Goal: Use online tool/utility: Utilize a website feature to perform a specific function

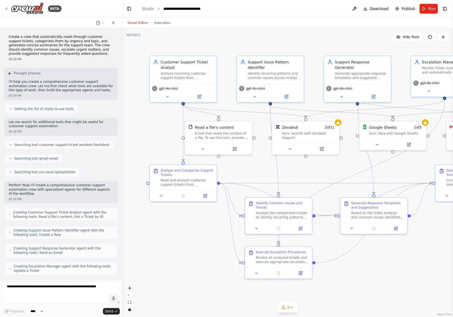
scroll to position [451, 0]
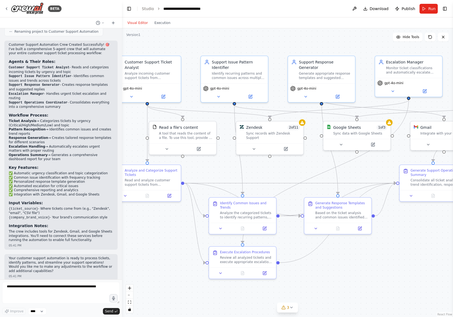
drag, startPoint x: 269, startPoint y: 168, endPoint x: 230, endPoint y: 170, distance: 39.2
click at [230, 170] on div ".deletable-edge-delete-btn { width: 20px; height: 20px; border: 0px solid #ffff…" at bounding box center [287, 172] width 331 height 288
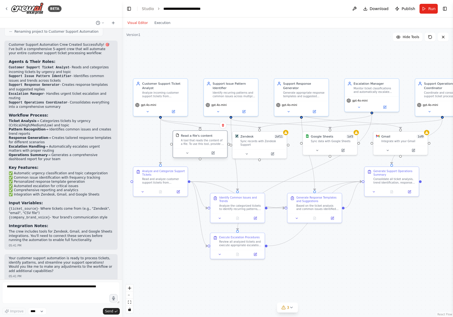
drag, startPoint x: 205, startPoint y: 147, endPoint x: 214, endPoint y: 148, distance: 9.0
click at [214, 148] on div "Read a file's content A tool that reads the content of a file. To use this tool…" at bounding box center [200, 140] width 54 height 18
click at [160, 96] on div "Analyze incoming customer support tickets from {ticket_source}, categorize them…" at bounding box center [163, 93] width 43 height 7
click at [161, 94] on div "Analyze incoming customer support tickets from {ticket_source}, categorize them…" at bounding box center [163, 93] width 43 height 7
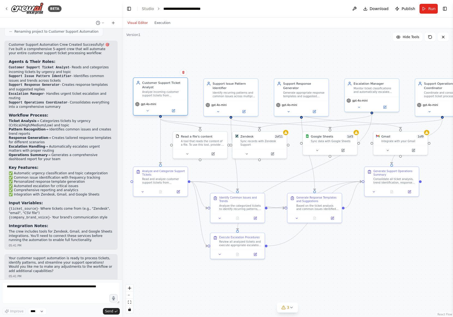
click at [161, 94] on div "Analyze incoming customer support tickets from {ticket_source}, categorize them…" at bounding box center [163, 93] width 43 height 7
click at [174, 110] on icon at bounding box center [174, 110] width 2 height 2
click at [170, 110] on button at bounding box center [173, 110] width 25 height 5
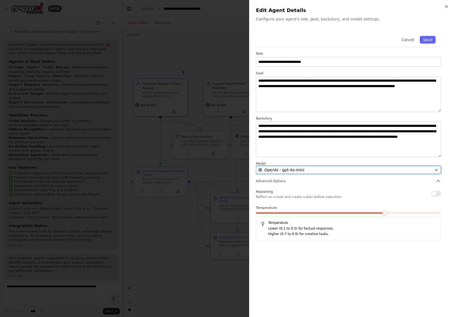
click at [309, 167] on div "OpenAI - gpt-4o-mini" at bounding box center [345, 169] width 174 height 5
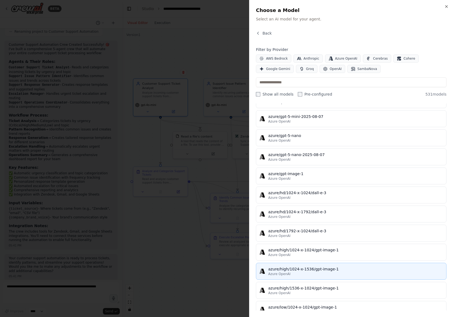
scroll to position [4895, 0]
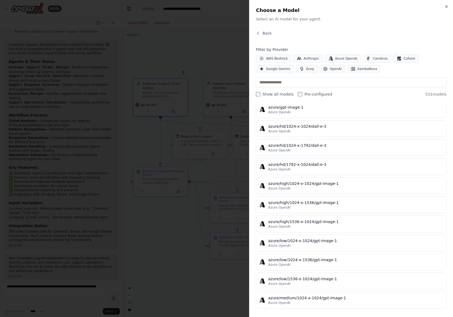
click at [162, 234] on div at bounding box center [226, 158] width 453 height 317
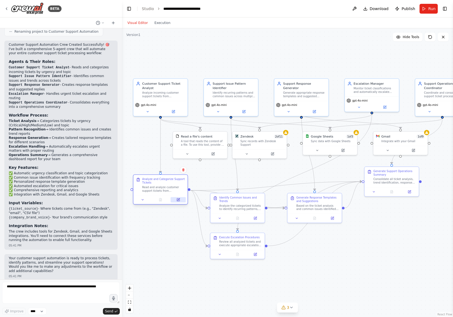
drag, startPoint x: 175, startPoint y: 192, endPoint x: 175, endPoint y: 210, distance: 18.0
click at [175, 202] on button at bounding box center [178, 199] width 15 height 5
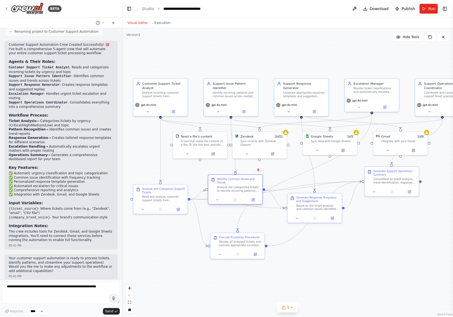
drag, startPoint x: 249, startPoint y: 208, endPoint x: 248, endPoint y: 191, distance: 17.2
click at [248, 191] on div "Analyze the categorized tickets to identify recurring patterns, common issues, …" at bounding box center [238, 188] width 43 height 7
click at [246, 230] on div ".deletable-edge-delete-btn { width: 20px; height: 20px; border: 0px solid #ffff…" at bounding box center [287, 172] width 331 height 288
drag, startPoint x: 243, startPoint y: 247, endPoint x: 244, endPoint y: 265, distance: 17.5
click at [244, 265] on div "Execute Escalation Procedures Review all analyzed tickets and execute appropria…" at bounding box center [240, 258] width 54 height 17
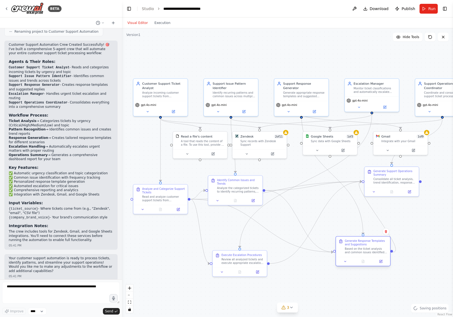
drag, startPoint x: 308, startPoint y: 208, endPoint x: 343, endPoint y: 245, distance: 50.6
click at [343, 245] on div "Generate Response Templates and Suggestions Based on the ticket analysis and co…" at bounding box center [363, 247] width 54 height 20
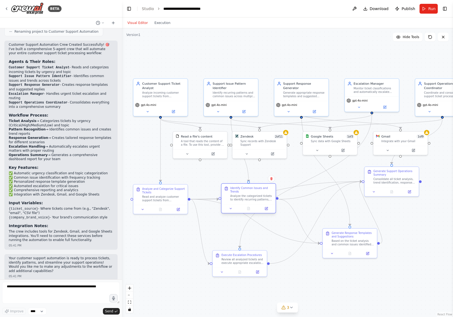
drag, startPoint x: 237, startPoint y: 193, endPoint x: 251, endPoint y: 203, distance: 17.6
click at [251, 203] on div "Identify Common Issues and Trends Analyze the categorized tickets to identify r…" at bounding box center [248, 193] width 54 height 20
click at [306, 206] on div ".deletable-edge-delete-btn { width: 20px; height: 20px; border: 0px solid #ffff…" at bounding box center [287, 172] width 331 height 288
click at [307, 200] on div ".deletable-edge-delete-btn { width: 20px; height: 20px; border: 0px solid #ffff…" at bounding box center [287, 172] width 331 height 288
click at [307, 216] on div ".deletable-edge-delete-btn { width: 20px; height: 20px; border: 0px solid #ffff…" at bounding box center [287, 172] width 331 height 288
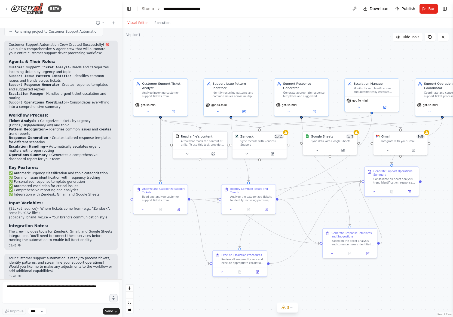
click at [307, 216] on div ".deletable-edge-delete-btn { width: 20px; height: 20px; border: 0px solid #ffff…" at bounding box center [287, 172] width 331 height 288
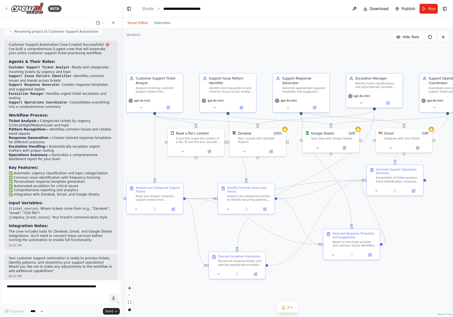
click at [307, 216] on div ".deletable-edge-delete-btn { width: 20px; height: 20px; border: 0px solid #ffff…" at bounding box center [287, 172] width 331 height 288
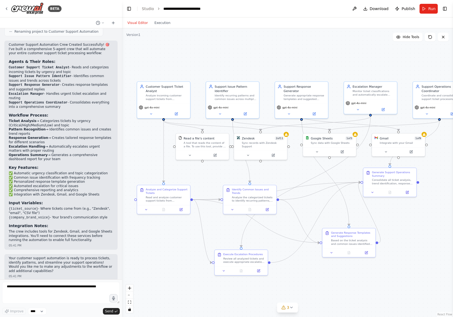
click at [306, 217] on div ".deletable-edge-delete-btn { width: 20px; height: 20px; border: 0px solid #ffff…" at bounding box center [287, 172] width 331 height 288
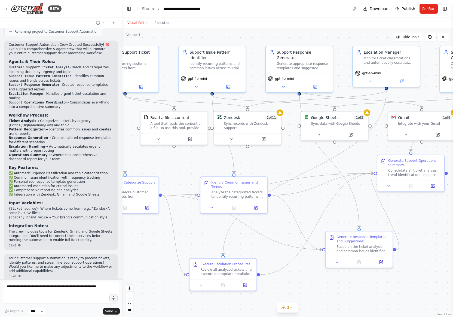
click at [306, 217] on div ".deletable-edge-delete-btn { width: 20px; height: 20px; border: 0px solid #ffff…" at bounding box center [287, 172] width 331 height 288
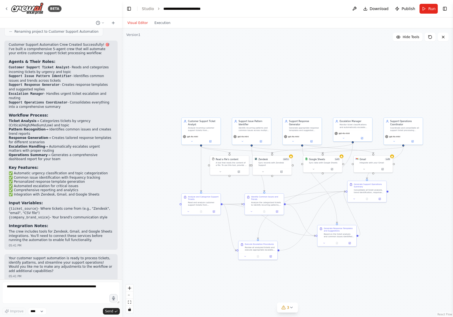
click at [306, 217] on div ".deletable-edge-delete-btn { width: 20px; height: 20px; border: 0px solid #ffff…" at bounding box center [287, 172] width 331 height 288
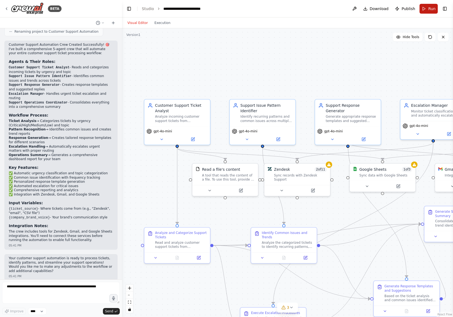
click at [429, 6] on span "Run" at bounding box center [431, 8] width 7 height 5
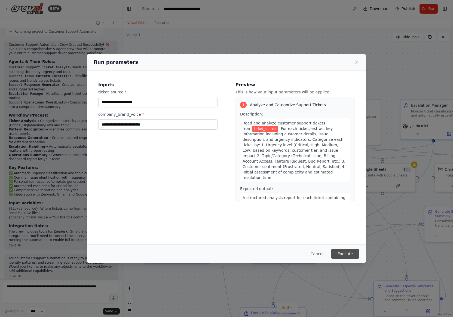
click at [338, 254] on button "Execute" at bounding box center [345, 254] width 28 height 10
click at [383, 170] on div "Run parameters Inputs ticket_source * This field is required company_brand_voic…" at bounding box center [226, 158] width 453 height 317
